Goal: Transaction & Acquisition: Obtain resource

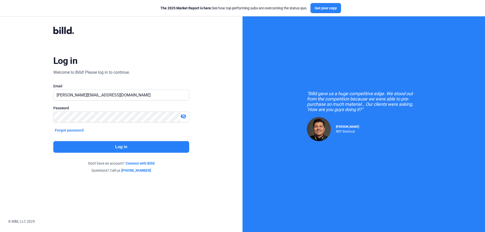
click at [154, 146] on button "Log in" at bounding box center [121, 147] width 136 height 12
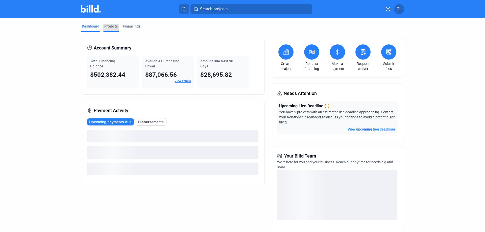
click at [109, 27] on div "Projects" at bounding box center [110, 26] width 13 height 5
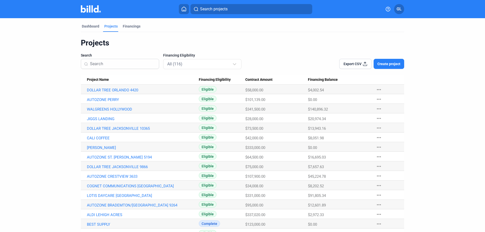
click at [110, 64] on input at bounding box center [123, 64] width 66 height 11
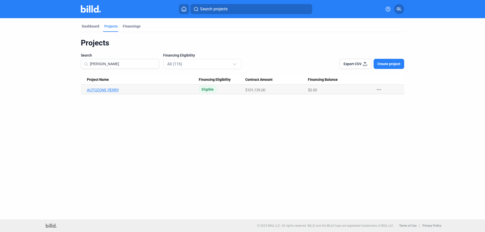
type input "[PERSON_NAME]"
click at [113, 90] on link "AUTOZONE PERRY" at bounding box center [143, 90] width 112 height 5
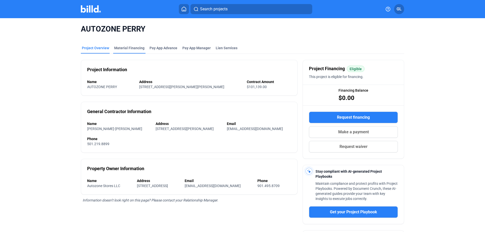
click at [122, 46] on div "Material Financing" at bounding box center [129, 47] width 30 height 5
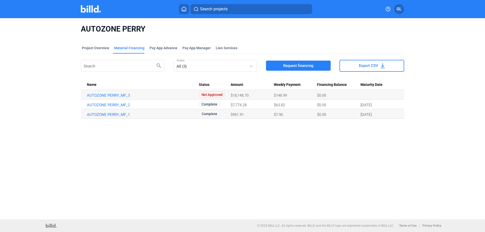
click at [295, 66] on span "Request financing" at bounding box center [298, 65] width 30 height 5
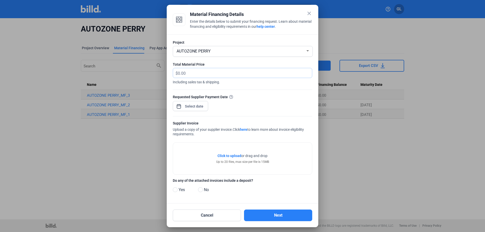
click at [196, 71] on input "text" at bounding box center [242, 73] width 128 height 10
click at [202, 71] on input "text" at bounding box center [245, 73] width 134 height 10
type input "18,148.70"
click at [192, 106] on div "close Material Financing Details Enter the details below to submit your financi…" at bounding box center [242, 116] width 485 height 232
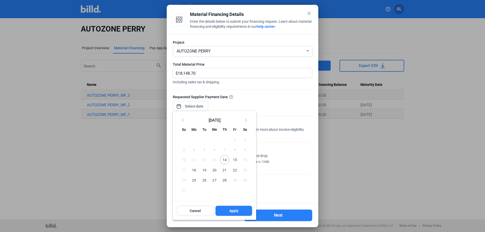
click at [225, 159] on span "14" at bounding box center [224, 159] width 9 height 9
click at [230, 212] on span "Apply" at bounding box center [233, 210] width 9 height 5
type input "[DATE]"
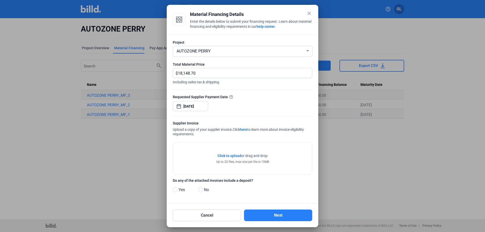
drag, startPoint x: 201, startPoint y: 190, endPoint x: 229, endPoint y: 191, distance: 28.6
click at [201, 190] on span at bounding box center [200, 189] width 5 height 5
click at [201, 190] on input "No" at bounding box center [200, 190] width 4 height 4
radio input "true"
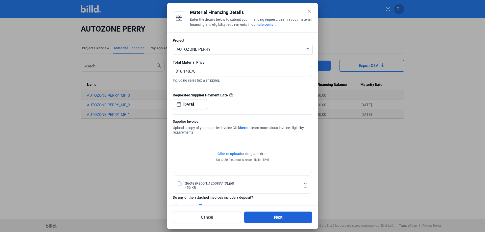
drag, startPoint x: 282, startPoint y: 216, endPoint x: 287, endPoint y: 214, distance: 5.9
click at [282, 216] on button "Next" at bounding box center [278, 218] width 68 height 12
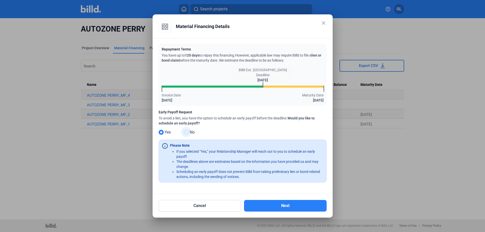
click at [187, 134] on span at bounding box center [186, 132] width 5 height 5
click at [187, 134] on input "No" at bounding box center [186, 133] width 4 height 4
radio input "true"
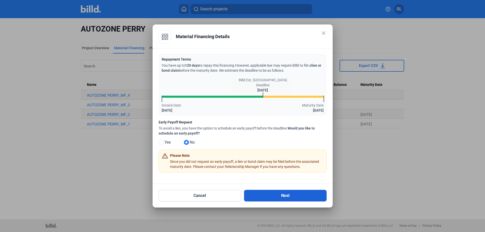
click at [279, 195] on button "Next" at bounding box center [285, 196] width 83 height 12
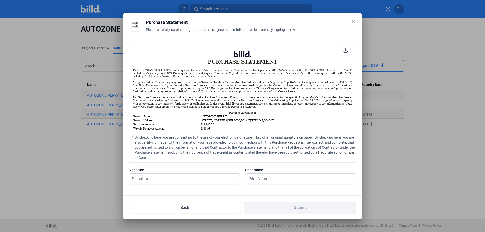
scroll to position [0, 0]
drag, startPoint x: 130, startPoint y: 137, endPoint x: 133, endPoint y: 145, distance: 7.8
click at [130, 137] on span at bounding box center [131, 137] width 4 height 4
click at [0, 0] on input "By checking here, you are consenting to the use of your electronic signature in…" at bounding box center [0, 0] width 0 height 0
drag, startPoint x: 139, startPoint y: 176, endPoint x: 152, endPoint y: 182, distance: 14.5
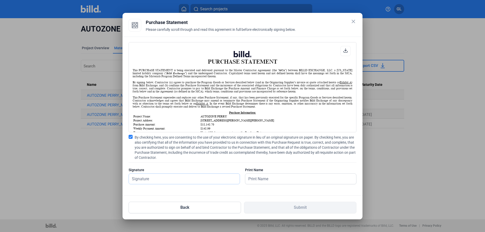
click at [139, 176] on input "text" at bounding box center [181, 179] width 105 height 10
type input "[PERSON_NAME]"
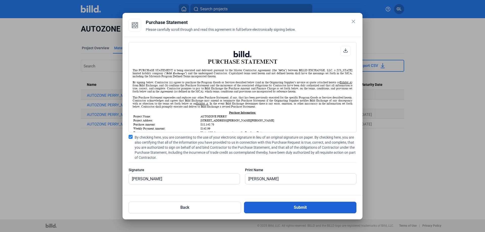
click at [296, 206] on button "Submit" at bounding box center [300, 208] width 112 height 12
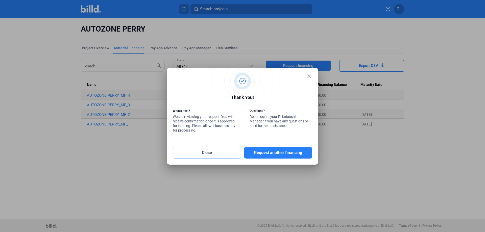
drag, startPoint x: 228, startPoint y: 151, endPoint x: 234, endPoint y: 160, distance: 11.1
click at [228, 151] on button "Close" at bounding box center [207, 153] width 68 height 12
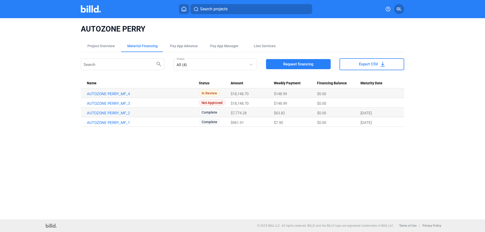
click at [90, 9] on img at bounding box center [91, 8] width 20 height 7
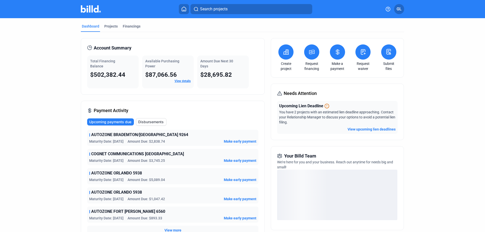
click at [377, 130] on button "View upcoming lien deadlines" at bounding box center [372, 129] width 48 height 5
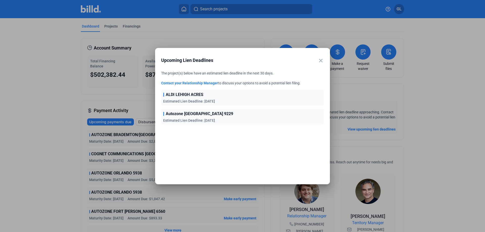
click at [321, 61] on mat-icon "close" at bounding box center [321, 61] width 6 height 6
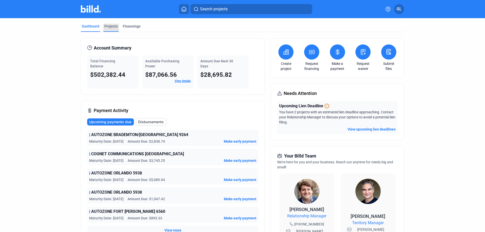
click at [105, 24] on div "Projects" at bounding box center [110, 26] width 13 height 5
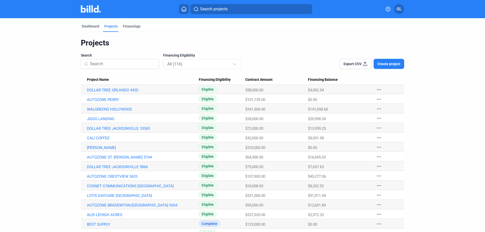
click at [120, 65] on input at bounding box center [123, 64] width 66 height 11
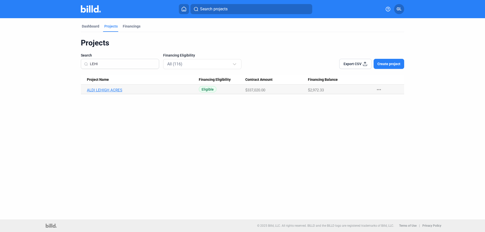
type input "LEHI"
click at [109, 90] on link "ALDI LEHIGH ACRES" at bounding box center [143, 90] width 112 height 5
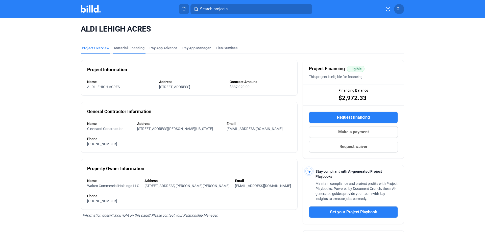
click at [118, 46] on div "Material Financing" at bounding box center [129, 47] width 30 height 5
